Goal: Task Accomplishment & Management: Manage account settings

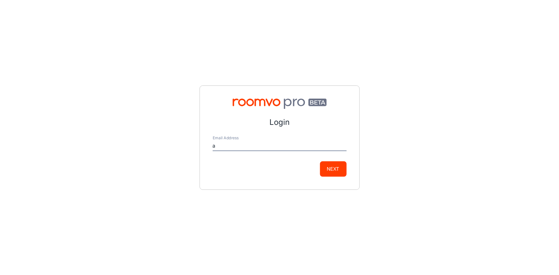
type input "[EMAIL_ADDRESS][DOMAIN_NAME]"
click at [330, 165] on button "Next" at bounding box center [333, 169] width 27 height 15
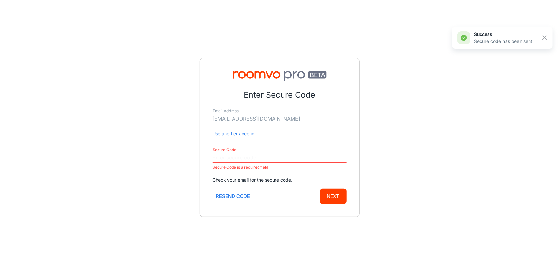
paste input "904114"
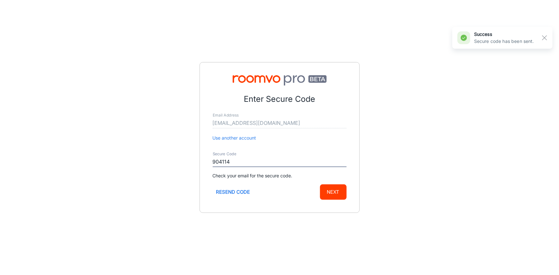
type input "904114"
click at [336, 191] on button "Next" at bounding box center [333, 192] width 27 height 15
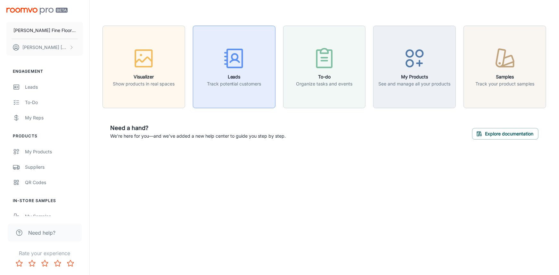
click at [230, 61] on icon "button" at bounding box center [234, 61] width 9 height 2
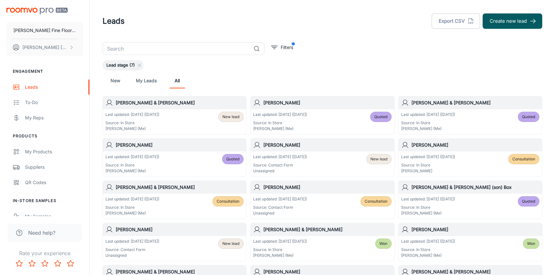
click at [458, 107] on div "[PERSON_NAME] & [PERSON_NAME]" at bounding box center [470, 102] width 143 height 13
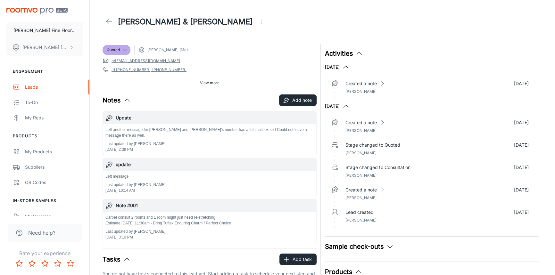
click at [130, 48] on span "Quoted" at bounding box center [116, 50] width 27 height 6
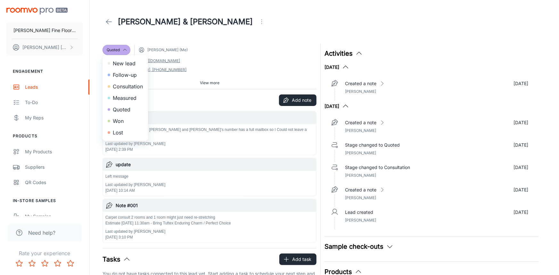
click at [119, 122] on li "Won" at bounding box center [126, 121] width 46 height 12
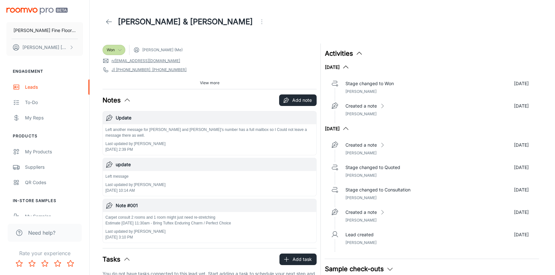
click at [121, 48] on icon at bounding box center [119, 49] width 5 height 5
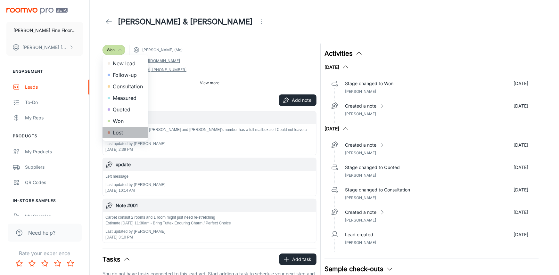
click at [122, 133] on li "Lost" at bounding box center [126, 133] width 46 height 12
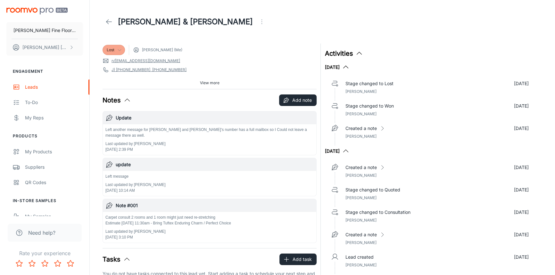
click at [112, 24] on icon at bounding box center [109, 22] width 8 height 8
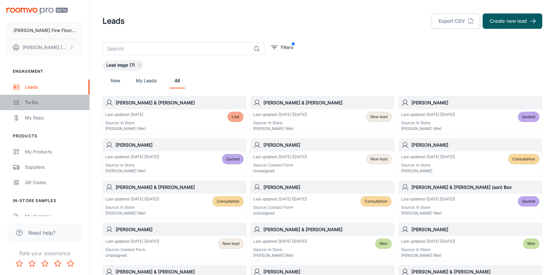
click at [35, 106] on link "To-do" at bounding box center [44, 102] width 89 height 15
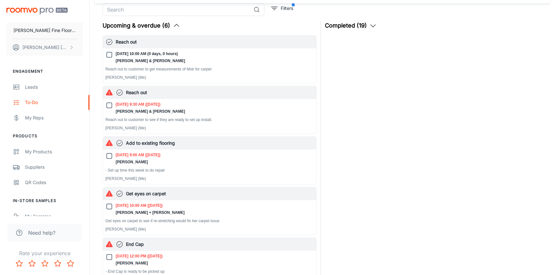
scroll to position [29, 0]
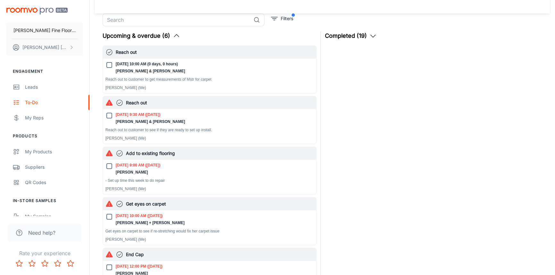
click at [107, 169] on input "[DATE] 9:00 AM ([DATE]) [PERSON_NAME]" at bounding box center [109, 167] width 8 height 8
checkbox input "true"
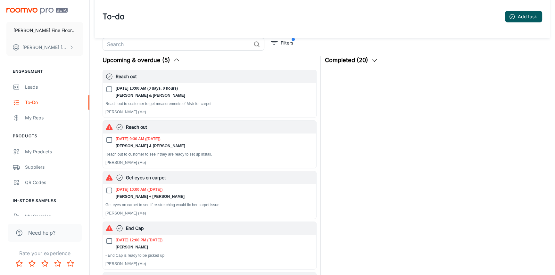
scroll to position [0, 0]
